Goal: Task Accomplishment & Management: Use online tool/utility

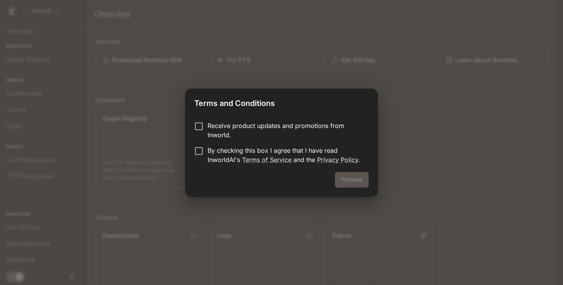
click at [349, 180] on div "Proceed" at bounding box center [281, 184] width 193 height 25
click at [277, 160] on link "Terms of Service" at bounding box center [267, 160] width 50 height 8
click at [356, 180] on button "Proceed" at bounding box center [352, 179] width 34 height 15
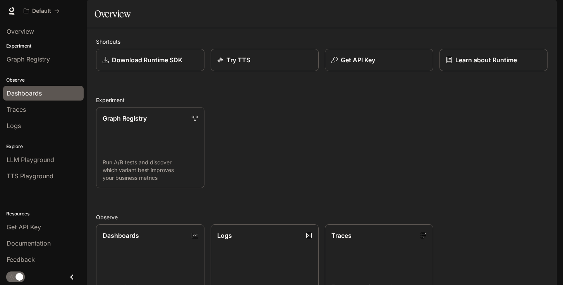
click at [31, 89] on span "Dashboards" at bounding box center [24, 93] width 35 height 9
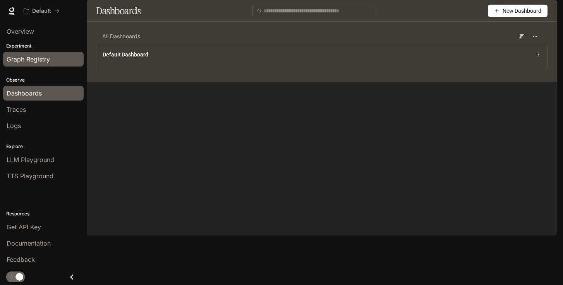
click at [55, 56] on div "Graph Registry" at bounding box center [44, 59] width 74 height 9
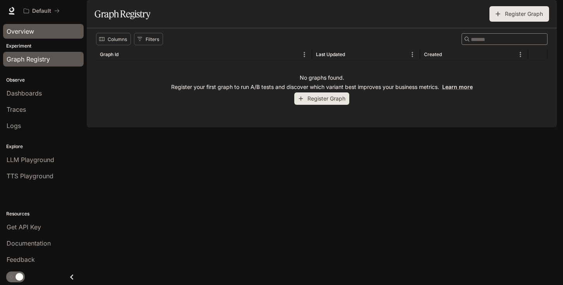
click at [38, 33] on div "Overview" at bounding box center [44, 31] width 74 height 9
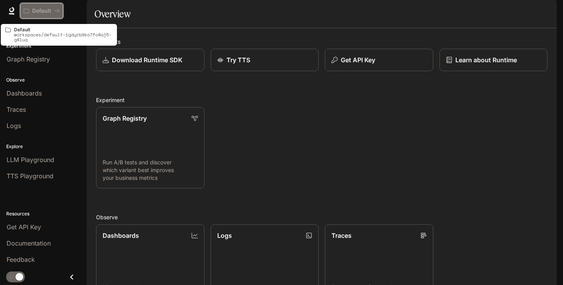
click at [39, 12] on p "Default" at bounding box center [41, 11] width 19 height 7
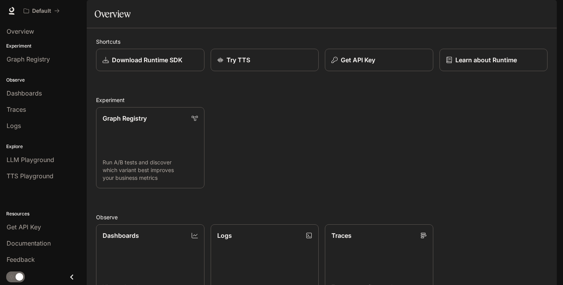
click at [521, 11] on span "Documentation" at bounding box center [510, 11] width 38 height 10
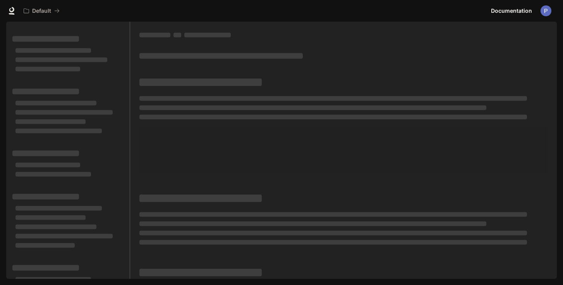
click at [545, 13] on img "button" at bounding box center [546, 10] width 11 height 11
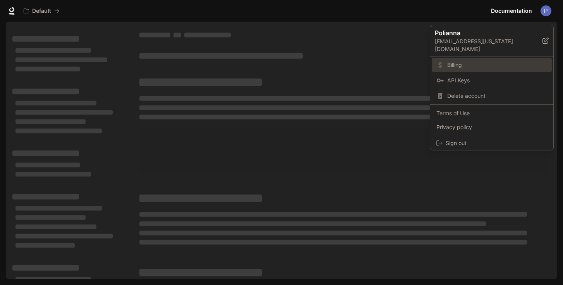
click at [463, 61] on span "Billing" at bounding box center [497, 65] width 100 height 8
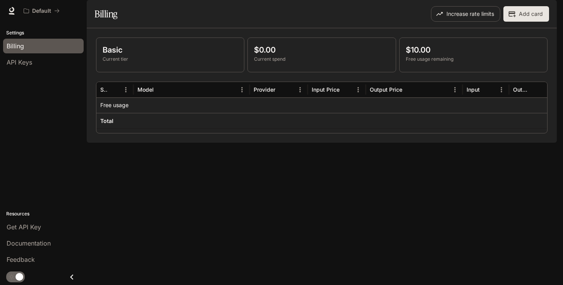
click at [546, 13] on img "button" at bounding box center [546, 10] width 11 height 11
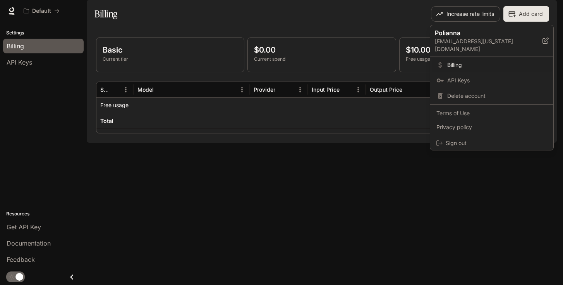
click at [45, 15] on div at bounding box center [281, 142] width 563 height 285
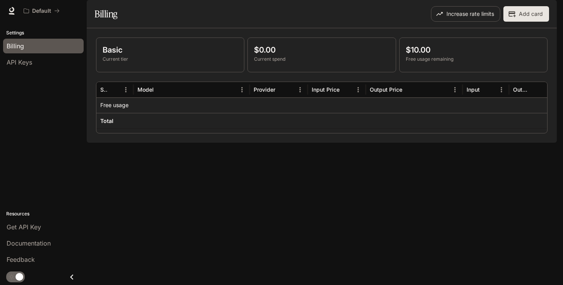
click at [45, 15] on div "Polianna pft2@illinois.edu Billing API Keys Delete account Terms of Use Privacy…" at bounding box center [281, 142] width 563 height 285
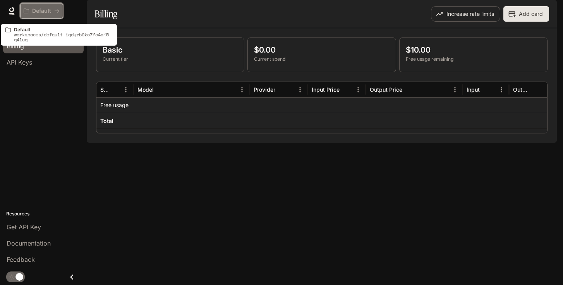
click at [42, 10] on p "Default" at bounding box center [41, 11] width 19 height 7
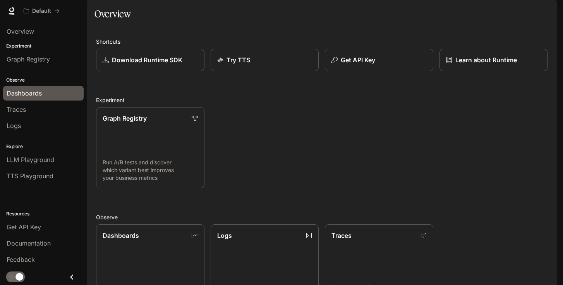
click at [24, 96] on span "Dashboards" at bounding box center [24, 93] width 35 height 9
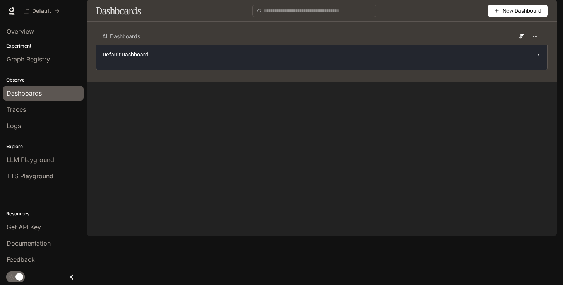
click at [177, 70] on div "Default Dashboard" at bounding box center [321, 57] width 451 height 25
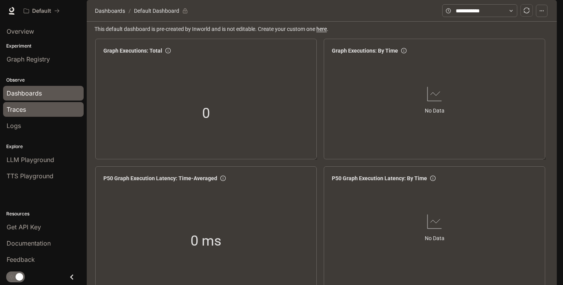
click at [33, 110] on div "Traces" at bounding box center [44, 109] width 74 height 9
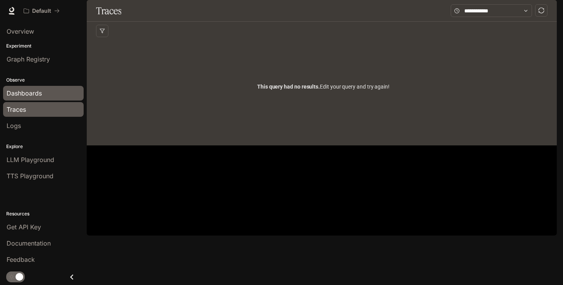
click at [35, 91] on span "Dashboards" at bounding box center [24, 93] width 35 height 9
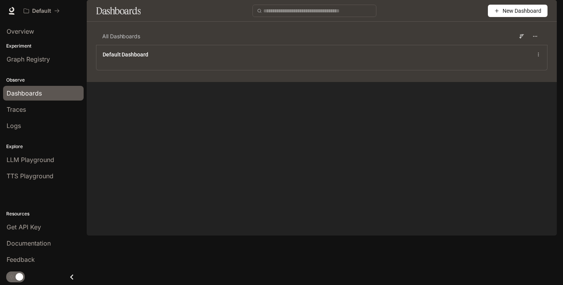
click at [498, 17] on button "New Dashboard" at bounding box center [518, 11] width 60 height 12
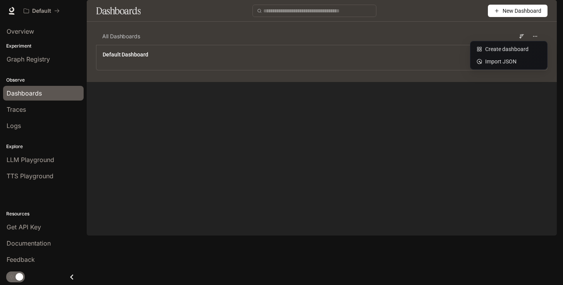
click at [437, 17] on div "New Dashboard" at bounding box center [347, 11] width 401 height 12
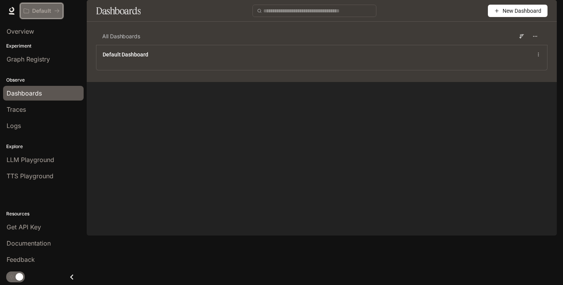
click at [35, 8] on p "Default" at bounding box center [41, 11] width 19 height 7
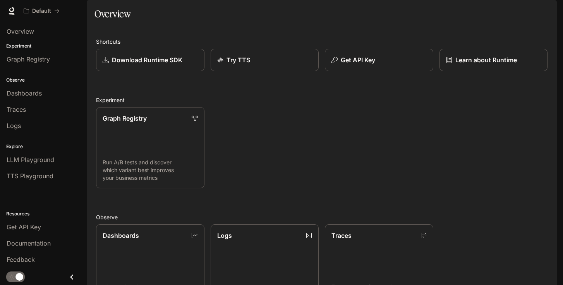
click at [15, 10] on icon at bounding box center [12, 11] width 8 height 8
click at [159, 224] on link "Dashboards View and analyze your workspace metrics" at bounding box center [150, 265] width 109 height 82
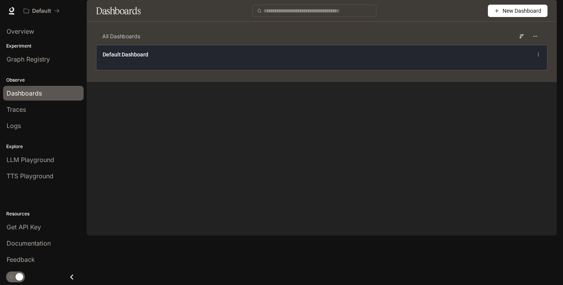
click at [272, 70] on div "Default Dashboard" at bounding box center [321, 57] width 451 height 25
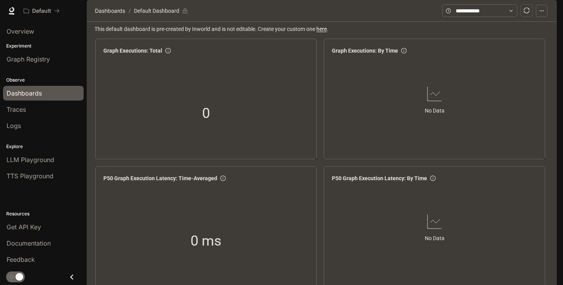
click at [543, 15] on img "button" at bounding box center [546, 10] width 11 height 11
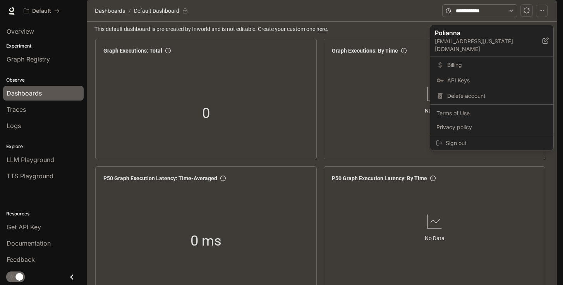
click at [403, 12] on div at bounding box center [281, 142] width 563 height 285
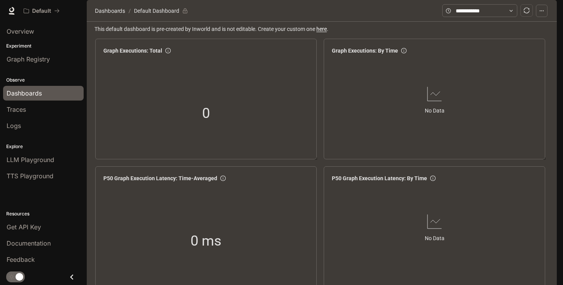
click at [288, 15] on div "Default" at bounding box center [254, 10] width 468 height 15
click at [33, 92] on span "Dashboards" at bounding box center [24, 93] width 35 height 9
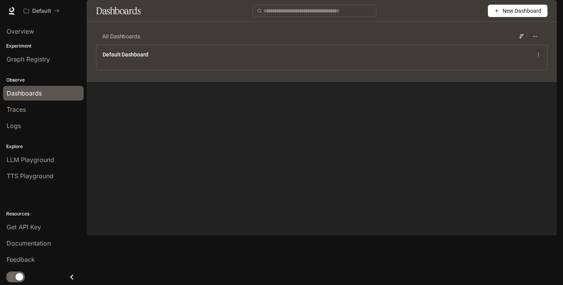
click at [520, 15] on span "New Dashboard" at bounding box center [522, 11] width 39 height 9
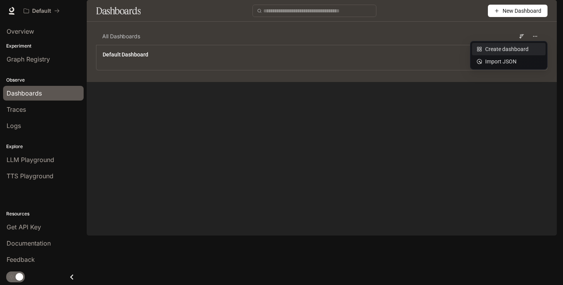
click at [497, 50] on div "Create dashboard" at bounding box center [509, 49] width 64 height 9
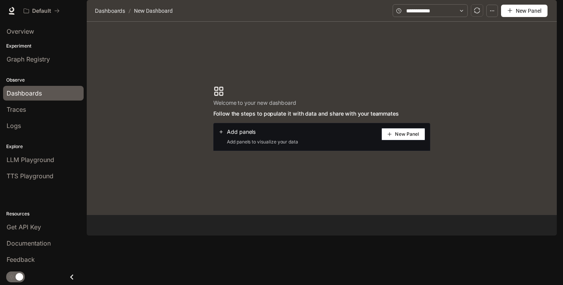
click at [401, 136] on span "New Panel" at bounding box center [407, 134] width 24 height 4
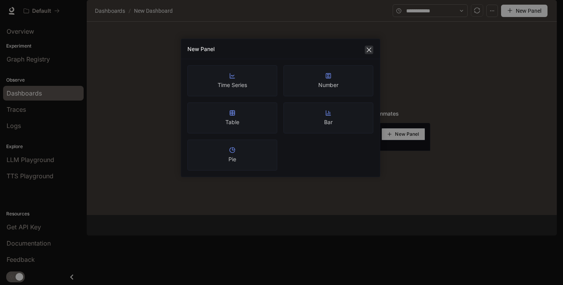
click at [367, 51] on icon "close" at bounding box center [369, 50] width 6 height 6
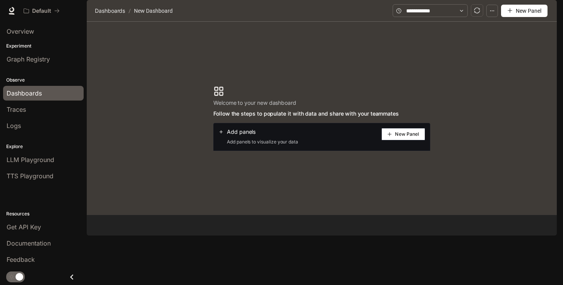
click at [395, 141] on button "New Panel" at bounding box center [404, 134] width 44 height 12
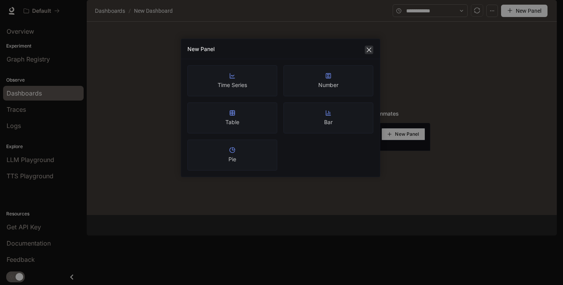
click at [368, 47] on button "Close" at bounding box center [369, 50] width 9 height 9
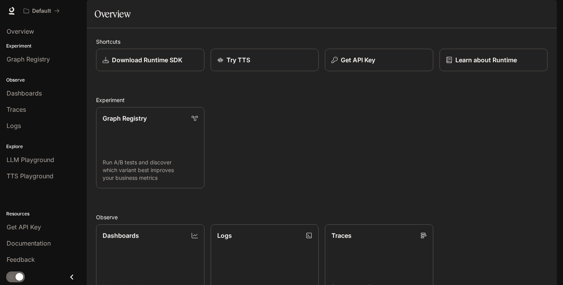
scroll to position [174, 0]
click at [184, 224] on link "Dashboards View and analyze your workspace metrics" at bounding box center [150, 265] width 109 height 82
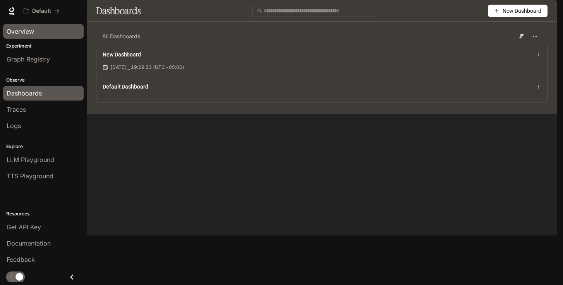
click at [38, 35] on div "Overview" at bounding box center [44, 31] width 74 height 9
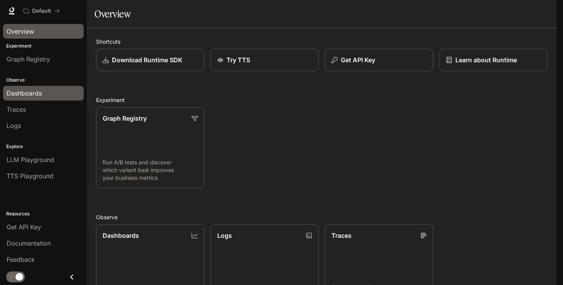
click at [48, 93] on div "Dashboards" at bounding box center [44, 93] width 74 height 9
